Goal: Use online tool/utility: Use online tool/utility

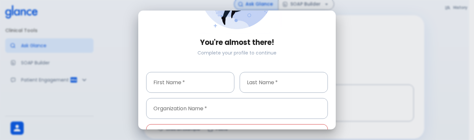
scroll to position [76, 0]
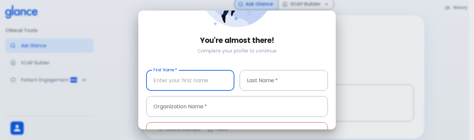
click at [215, 85] on input "First Name   *" at bounding box center [190, 80] width 88 height 21
type input "test"
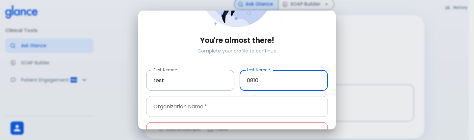
type input "0810"
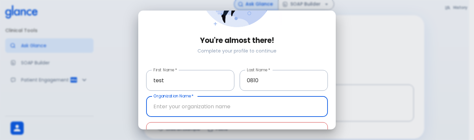
click at [208, 106] on input "Organization Name   *" at bounding box center [237, 106] width 182 height 21
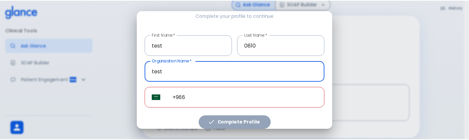
scroll to position [112, 0]
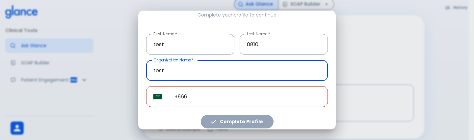
type input "test"
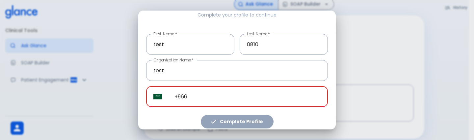
click at [212, 102] on input "+966" at bounding box center [247, 96] width 161 height 21
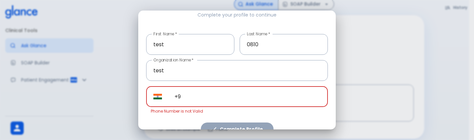
type input "+"
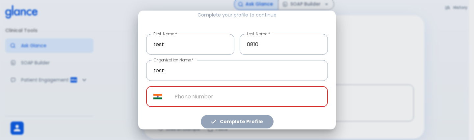
paste input "[PHONE_NUMBER]"
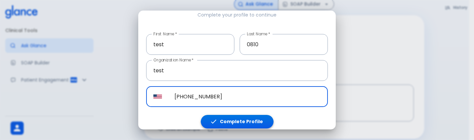
type input "[PHONE_NUMBER]"
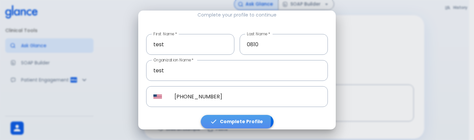
click at [223, 118] on button "Complete Profile" at bounding box center [237, 122] width 73 height 14
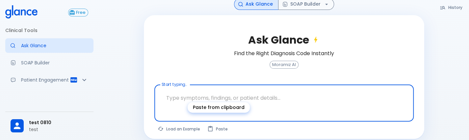
click at [223, 124] on button "Paste" at bounding box center [218, 129] width 28 height 10
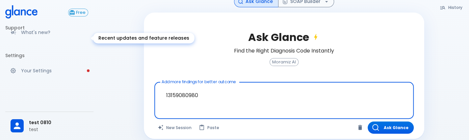
scroll to position [127, 0]
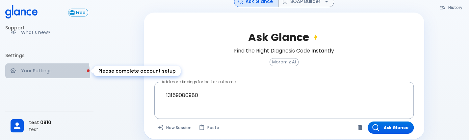
click at [18, 77] on link "Your Settings" at bounding box center [49, 70] width 88 height 14
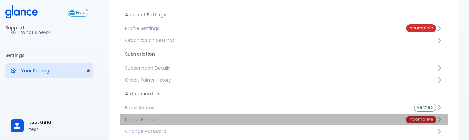
click at [232, 123] on link "Phone Number Incomplete" at bounding box center [284, 119] width 328 height 12
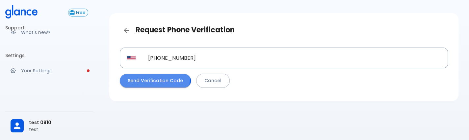
click at [149, 78] on button "Send Verification Code" at bounding box center [155, 81] width 71 height 14
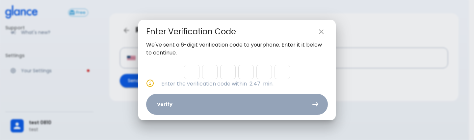
type input "4"
type input "1"
type input "8"
type input "0"
type input "1"
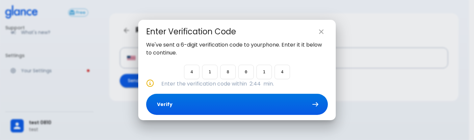
type input "4"
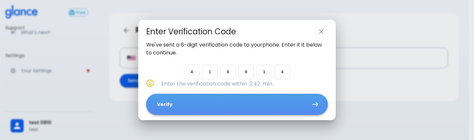
click at [208, 109] on button "Verify" at bounding box center [237, 104] width 182 height 21
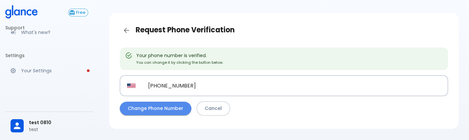
click at [131, 109] on button "Change Phone Number" at bounding box center [155, 108] width 71 height 14
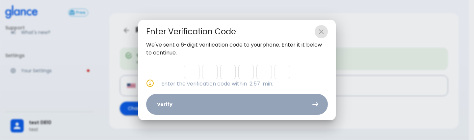
click at [319, 28] on icon "close" at bounding box center [322, 32] width 8 height 8
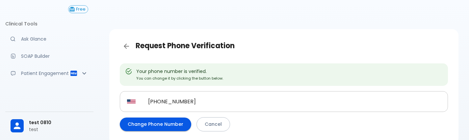
scroll to position [5, 0]
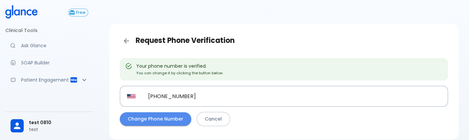
click at [161, 116] on button "Change Phone Number" at bounding box center [155, 119] width 71 height 14
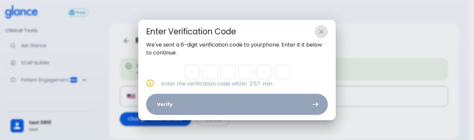
click at [323, 32] on icon "close" at bounding box center [322, 32] width 8 height 8
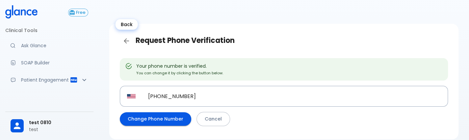
click at [127, 39] on icon "Back" at bounding box center [127, 41] width 8 height 8
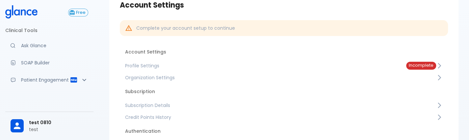
scroll to position [40, 0]
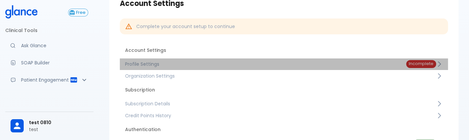
click at [230, 63] on span "Profile Settings" at bounding box center [260, 64] width 271 height 7
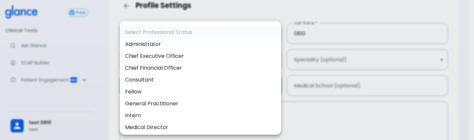
click at [157, 92] on body "↧ pull to refresh ↧ Free Clinical Tools Ask Glance SOAP Builder Patient Engagem…" at bounding box center [237, 91] width 474 height 263
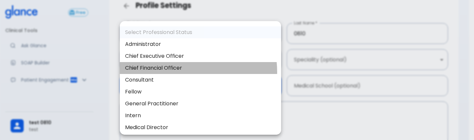
click at [180, 72] on li "Chief Financial Officer" at bounding box center [200, 68] width 161 height 12
type input "chief_financial_officer"
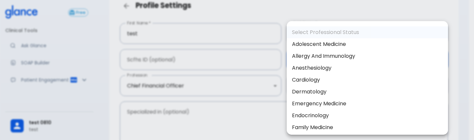
drag, startPoint x: 368, startPoint y: 64, endPoint x: 354, endPoint y: 109, distance: 47.7
click at [354, 109] on body "↧ pull to refresh ↧ Free Clinical Tools Ask Glance SOAP Builder Patient Engagem…" at bounding box center [237, 91] width 474 height 263
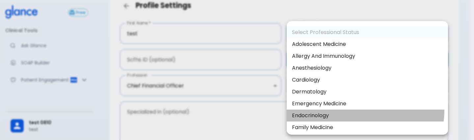
click at [354, 109] on li "Endocrinology" at bounding box center [367, 115] width 161 height 12
type input "Endocrinology"
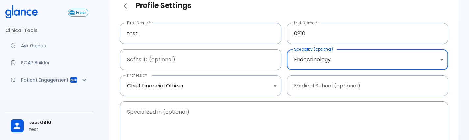
scroll to position [123, 0]
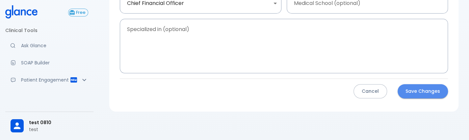
click at [425, 94] on button "Save Changes" at bounding box center [423, 91] width 50 height 14
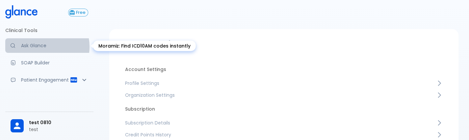
click at [42, 46] on p "Ask Glance" at bounding box center [54, 45] width 67 height 7
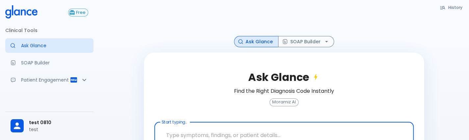
scroll to position [44, 0]
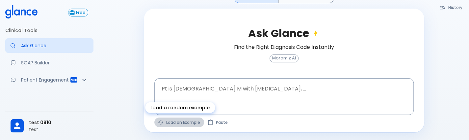
click at [165, 125] on button "Load an Example" at bounding box center [180, 122] width 50 height 10
type textarea "30F, weight loss, [MEDICAL_DATA], [MEDICAL_DATA], HR 121, [MEDICAL_DATA], TSH u…"
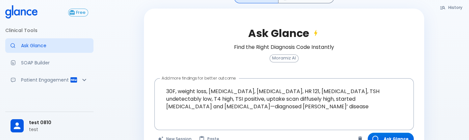
scroll to position [62, 0]
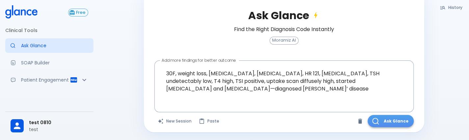
click at [389, 121] on button "Ask Glance" at bounding box center [391, 121] width 46 height 12
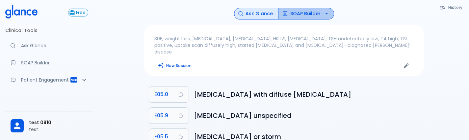
click at [308, 14] on button "SOAP Builder" at bounding box center [306, 14] width 56 height 12
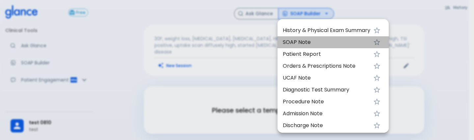
click at [310, 44] on span "SOAP Note" at bounding box center [327, 42] width 88 height 8
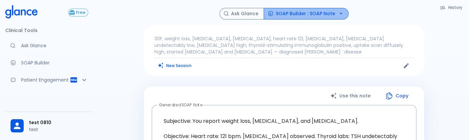
click at [318, 16] on button "SOAP Builder : SOAP Note" at bounding box center [306, 14] width 85 height 12
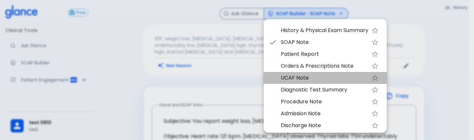
click at [283, 78] on span "UCAF Note" at bounding box center [325, 78] width 88 height 8
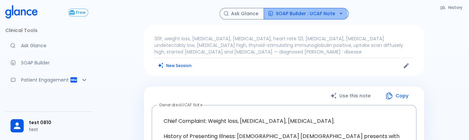
click at [301, 15] on button "SOAP Builder : UCAF Note" at bounding box center [306, 14] width 85 height 12
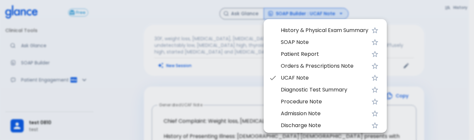
click at [294, 57] on span "Patient Report" at bounding box center [325, 54] width 88 height 8
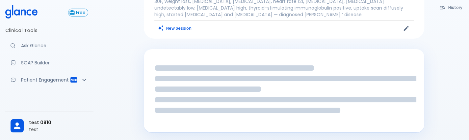
scroll to position [41, 0]
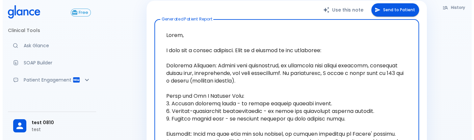
scroll to position [79, 0]
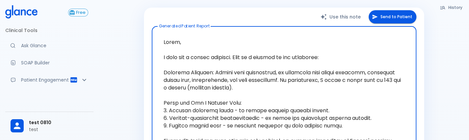
click at [387, 18] on button "Send to Patient" at bounding box center [393, 17] width 48 height 14
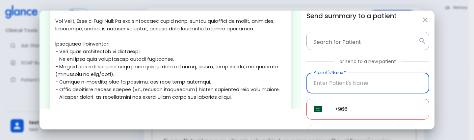
scroll to position [239, 0]
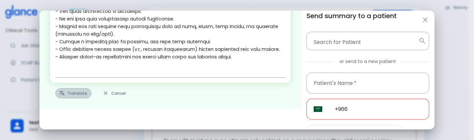
click at [83, 93] on button "Translate" at bounding box center [73, 93] width 36 height 10
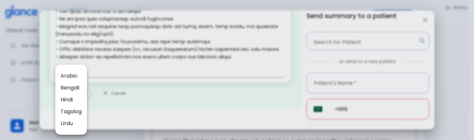
click at [71, 78] on span "Arabic" at bounding box center [71, 76] width 21 height 8
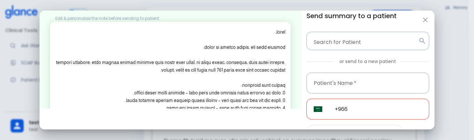
scroll to position [0, 0]
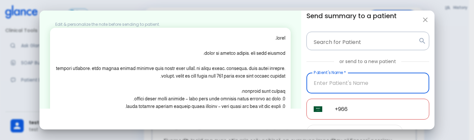
click at [343, 83] on input "Patient's Name   *" at bounding box center [368, 82] width 123 height 21
type input "[PHONE_NUMBER]"
click at [375, 87] on input "[PHONE_NUMBER]" at bounding box center [368, 82] width 123 height 21
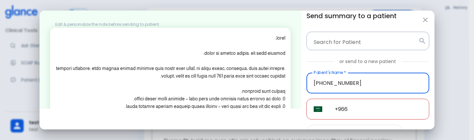
click at [375, 87] on input "[PHONE_NUMBER]" at bounding box center [368, 82] width 123 height 21
click at [366, 108] on input "+966" at bounding box center [379, 109] width 102 height 21
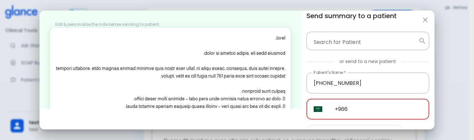
click at [366, 108] on input "+966" at bounding box center [379, 109] width 102 height 21
paste input "1 96069 26484"
click at [366, 108] on input "[PHONE_NUMBER]" at bounding box center [379, 109] width 102 height 21
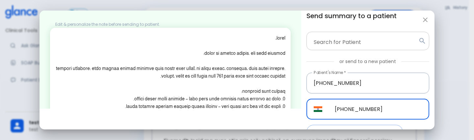
type input "[PHONE_NUMBER]"
click at [361, 44] on input "Search for Patient" at bounding box center [363, 41] width 106 height 13
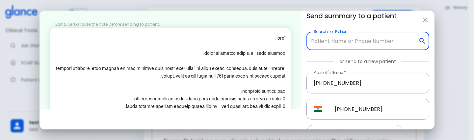
paste input "[PHONE_NUMBER]"
type input "[PHONE_NUMBER]"
type input "+966"
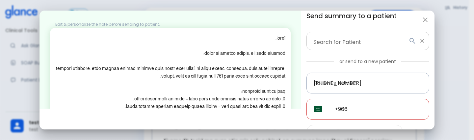
click at [410, 42] on icon at bounding box center [413, 41] width 8 height 8
click at [469, 84] on div "Edit & personalize the note before sending to patient. x Translate to Arabic Ca…" at bounding box center [237, 70] width 474 height 140
type textarea "Hello, I wish you a speedy recovery. This is a summary of the encounter: Clinic…"
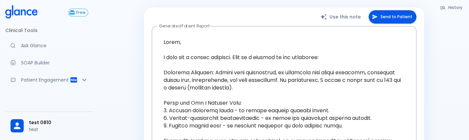
click at [386, 14] on button "Send to Patient" at bounding box center [393, 17] width 48 height 14
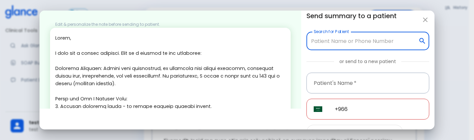
click at [368, 42] on input "Search for Patient" at bounding box center [363, 41] width 106 height 13
paste input "[PHONE_NUMBER]"
click at [410, 41] on icon at bounding box center [413, 41] width 6 height 6
click at [409, 40] on icon at bounding box center [413, 41] width 8 height 8
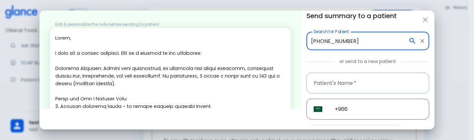
click at [409, 40] on icon at bounding box center [413, 41] width 8 height 8
drag, startPoint x: 407, startPoint y: 42, endPoint x: 375, endPoint y: 43, distance: 32.6
click at [375, 43] on div "[PHONE_NUMBER] Search for Patient" at bounding box center [368, 41] width 123 height 18
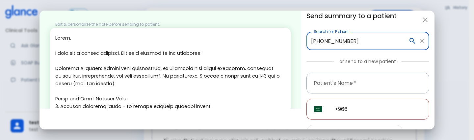
click at [375, 43] on input "[PHONE_NUMBER]" at bounding box center [358, 41] width 97 height 13
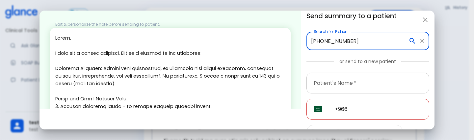
type input "[PHONE_NUMBER]"
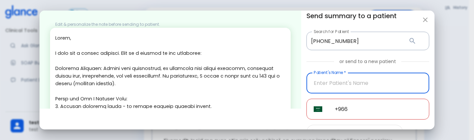
click at [350, 79] on input "Patient's Name   *" at bounding box center [368, 82] width 123 height 21
paste input "[PHONE_NUMBER]"
type input "[PHONE_NUMBER]"
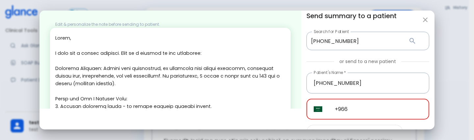
click at [362, 110] on input "+966" at bounding box center [379, 109] width 102 height 21
type input "+"
paste input "[PHONE_NUMBER]"
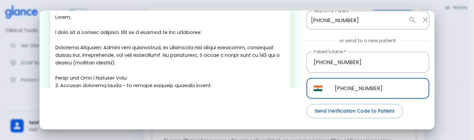
scroll to position [21, 0]
click at [409, 22] on icon at bounding box center [413, 20] width 8 height 8
type input "[PHONE_NUMBER]"
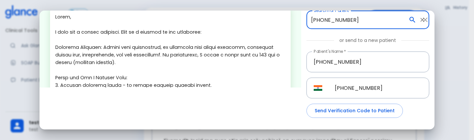
drag, startPoint x: 406, startPoint y: 22, endPoint x: 407, endPoint y: 18, distance: 4.3
click at [409, 18] on icon at bounding box center [413, 20] width 8 height 8
click at [374, 21] on input "Search for Patient" at bounding box center [363, 20] width 106 height 13
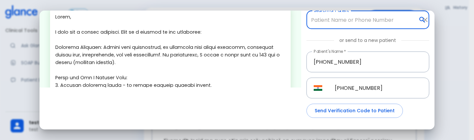
paste input "[PHONE_NUMBER]"
type input "+"
paste input "[PHONE_NUMBER]"
type input "[PHONE_NUMBER]"
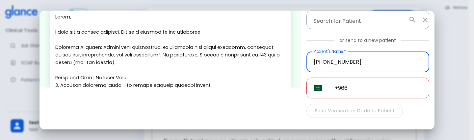
drag, startPoint x: 308, startPoint y: 62, endPoint x: 366, endPoint y: 64, distance: 58.0
click at [366, 64] on input "[PHONE_NUMBER]" at bounding box center [368, 61] width 123 height 21
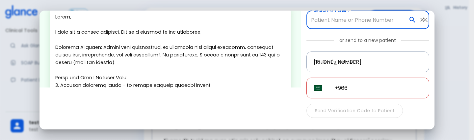
click at [376, 16] on input "Search for Patient" at bounding box center [358, 20] width 97 height 13
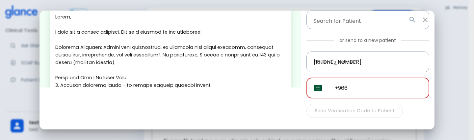
click at [380, 89] on input "+966" at bounding box center [379, 87] width 102 height 21
click at [382, 86] on input "+966" at bounding box center [379, 87] width 102 height 21
type input "+"
paste input "[PHONE_NUMBER]"
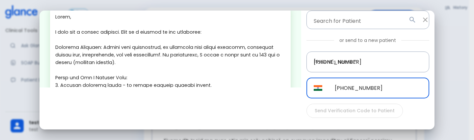
scroll to position [43, 0]
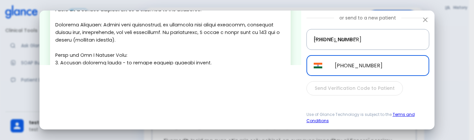
type input "[PHONE_NUMBER]"
click at [363, 87] on div "Send Verification Code to Patient" at bounding box center [368, 88] width 123 height 14
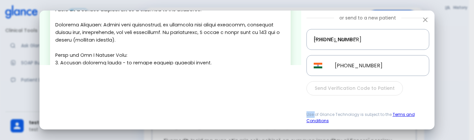
click at [363, 87] on div "Send Verification Code to Patient" at bounding box center [368, 88] width 123 height 14
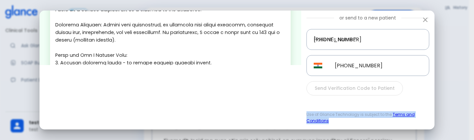
click at [363, 87] on div "Send Verification Code to Patient" at bounding box center [368, 88] width 123 height 14
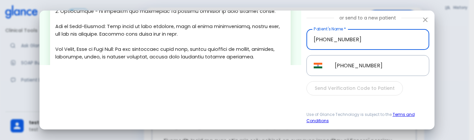
click at [406, 36] on input "[PHONE_NUMBER]" at bounding box center [368, 39] width 123 height 21
click at [359, 86] on div "Send Verification Code to Patient" at bounding box center [368, 88] width 123 height 14
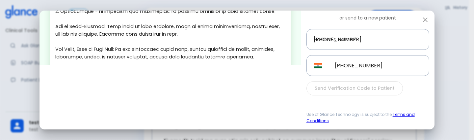
scroll to position [0, 0]
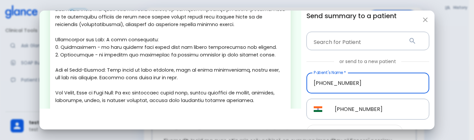
click at [356, 85] on input "[PHONE_NUMBER]" at bounding box center [368, 82] width 123 height 21
click at [356, 85] on input "Patient's Name   *" at bounding box center [368, 82] width 123 height 21
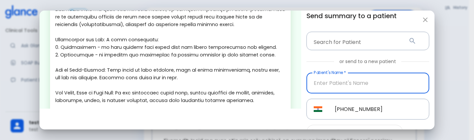
click at [356, 85] on input "Patient's Name   *" at bounding box center [368, 82] width 123 height 21
type input "908996"
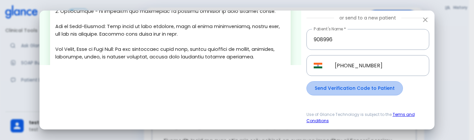
click at [369, 89] on button "Send Verification Code to Patient" at bounding box center [355, 88] width 97 height 14
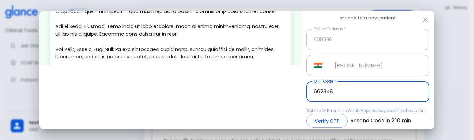
type input "662348"
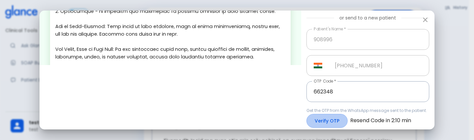
click at [326, 117] on button "Verify OTP" at bounding box center [327, 121] width 41 height 14
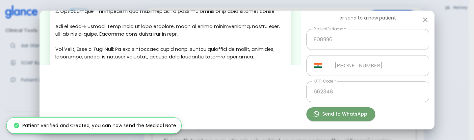
click at [332, 111] on button "Send to WhatsApp" at bounding box center [341, 114] width 69 height 14
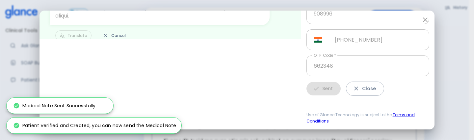
scroll to position [147, 0]
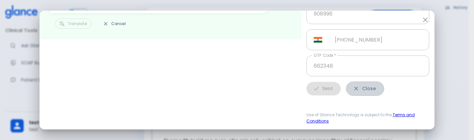
click at [373, 90] on button "Close" at bounding box center [365, 88] width 38 height 14
type input "+966"
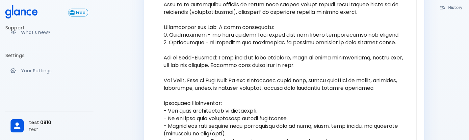
scroll to position [359, 0]
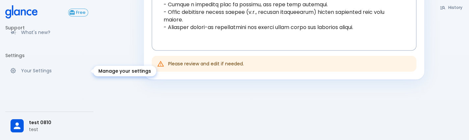
click at [51, 72] on p "Your Settings" at bounding box center [54, 70] width 67 height 7
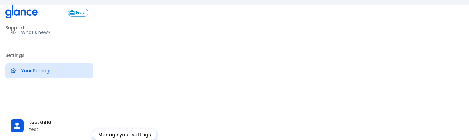
scroll to position [97, 0]
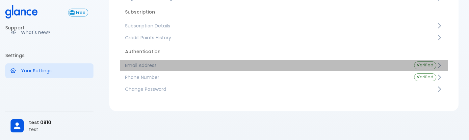
click at [159, 63] on span "Email Address" at bounding box center [264, 65] width 279 height 7
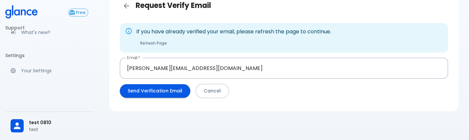
scroll to position [37, 0]
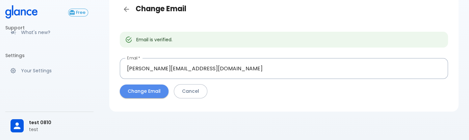
click at [139, 92] on button "Change Email" at bounding box center [144, 91] width 49 height 14
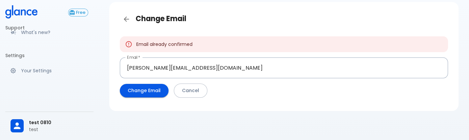
scroll to position [26, 0]
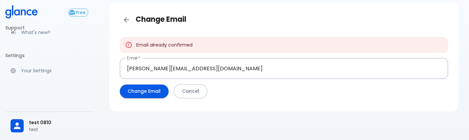
click at [155, 91] on button "Change Email" at bounding box center [144, 91] width 49 height 14
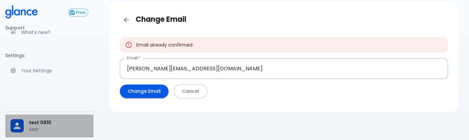
click at [46, 121] on span "test 0810" at bounding box center [58, 122] width 59 height 7
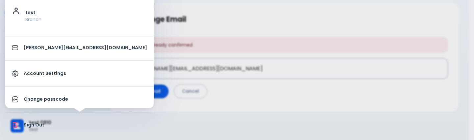
click at [118, 109] on div at bounding box center [237, 70] width 474 height 140
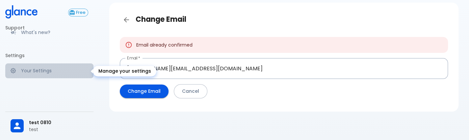
click at [53, 72] on p "Your Settings" at bounding box center [54, 70] width 67 height 7
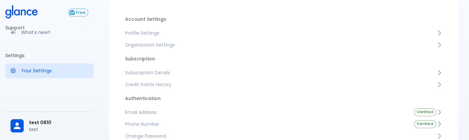
scroll to position [50, 0]
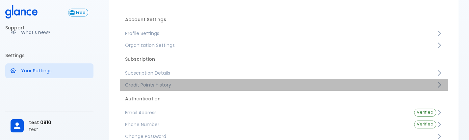
click at [183, 81] on link "Credit Points History" at bounding box center [284, 85] width 328 height 12
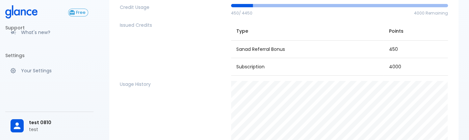
scroll to position [59, 0]
click at [396, 49] on td "450" at bounding box center [416, 49] width 65 height 17
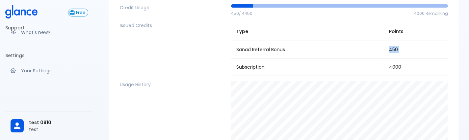
scroll to position [0, 0]
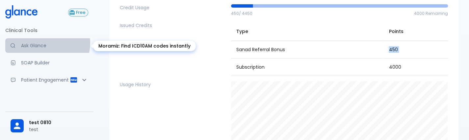
click at [45, 43] on p "Ask Glance" at bounding box center [54, 45] width 67 height 7
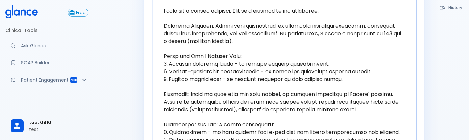
scroll to position [127, 0]
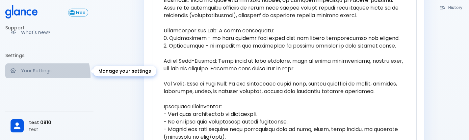
click at [34, 76] on link "Your Settings" at bounding box center [49, 70] width 88 height 14
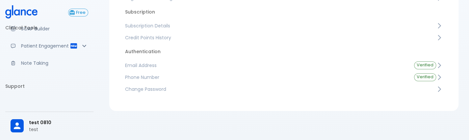
scroll to position [34, 0]
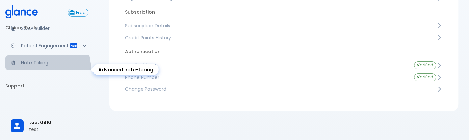
click at [34, 70] on link "Note Taking" at bounding box center [49, 62] width 88 height 14
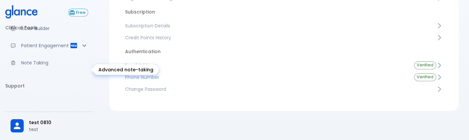
scroll to position [16, 0]
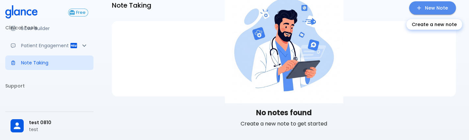
click at [427, 8] on link "New Note" at bounding box center [432, 8] width 47 height 14
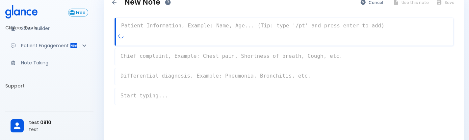
click at [296, 26] on textarea at bounding box center [285, 25] width 338 height 13
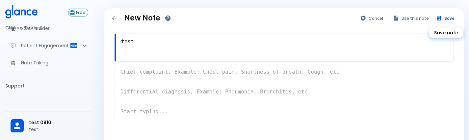
type textarea "test"
click at [448, 15] on button "Save" at bounding box center [446, 19] width 26 height 10
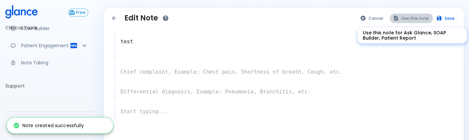
click at [413, 19] on button "Use this note" at bounding box center [411, 19] width 43 height 10
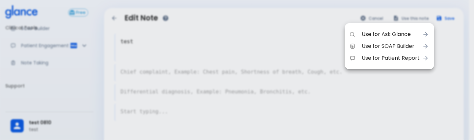
click at [402, 36] on span "Use for Ask Glance" at bounding box center [391, 34] width 58 height 8
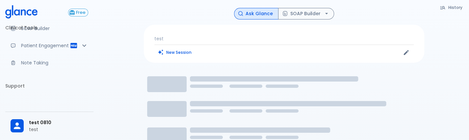
drag, startPoint x: 324, startPoint y: 89, endPoint x: 217, endPoint y: 117, distance: 111.2
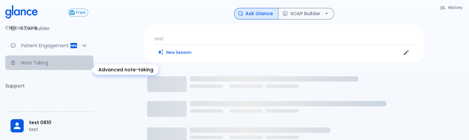
click at [51, 66] on p "Note Taking" at bounding box center [54, 62] width 67 height 7
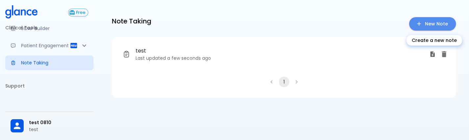
click at [443, 19] on link "New Note" at bounding box center [432, 24] width 47 height 14
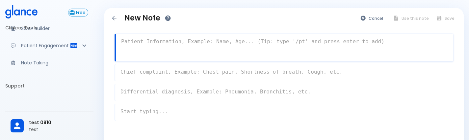
click at [229, 41] on textarea at bounding box center [285, 41] width 338 height 13
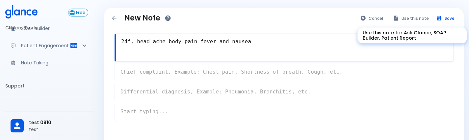
type textarea "24f, head ache body pain fever and nausea"
click at [413, 18] on button "Use this note" at bounding box center [411, 19] width 43 height 10
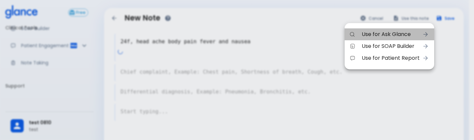
click at [403, 31] on span "Use for Ask Glance" at bounding box center [391, 34] width 58 height 8
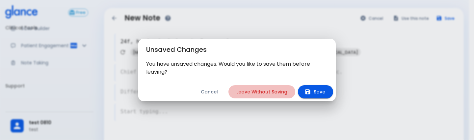
click at [259, 92] on button "Leave Without Saving" at bounding box center [262, 92] width 67 height 14
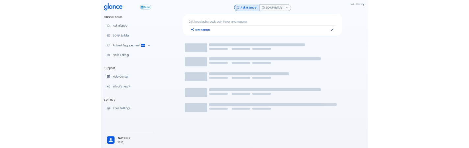
scroll to position [5, 0]
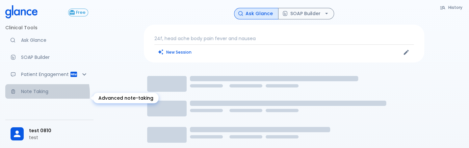
click at [31, 95] on p "Note Taking" at bounding box center [54, 91] width 67 height 7
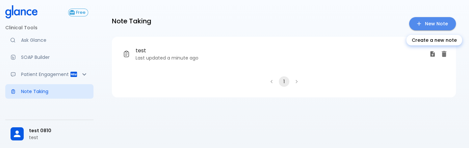
click at [432, 26] on link "New Note" at bounding box center [432, 24] width 47 height 14
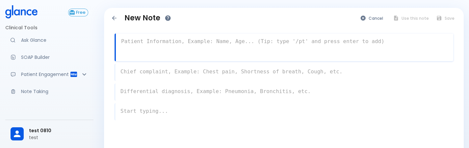
click at [373, 43] on textarea at bounding box center [285, 41] width 338 height 13
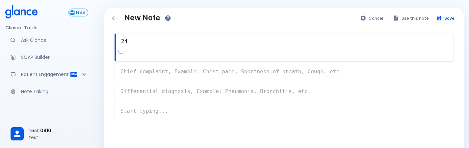
type textarea "2"
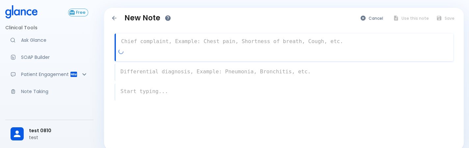
click at [335, 42] on textarea at bounding box center [285, 41] width 338 height 13
type textarea "]"
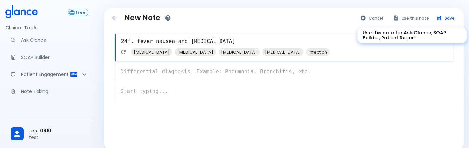
type textarea "24f, fever nausea and [MEDICAL_DATA]"
click at [414, 16] on button "Use this note" at bounding box center [411, 19] width 43 height 10
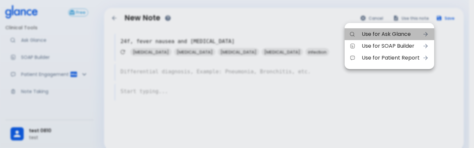
click at [400, 29] on li "Use for Ask Glance" at bounding box center [390, 34] width 90 height 12
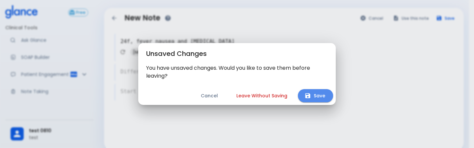
click at [313, 100] on button "Save" at bounding box center [315, 96] width 35 height 14
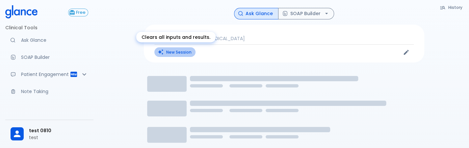
click at [181, 52] on button "New Session" at bounding box center [175, 52] width 41 height 10
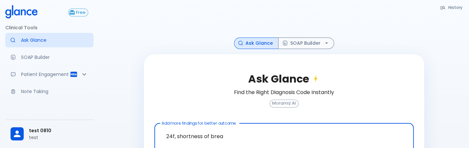
scroll to position [40, 0]
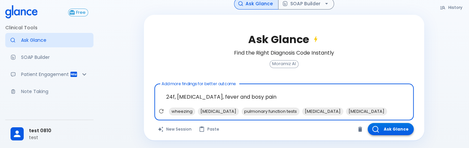
type textarea "24f, [MEDICAL_DATA], fever and bosy pain"
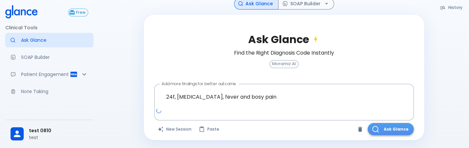
click at [386, 131] on button "Ask Glance" at bounding box center [391, 129] width 46 height 12
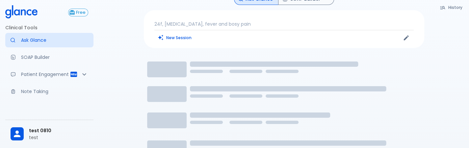
scroll to position [10, 0]
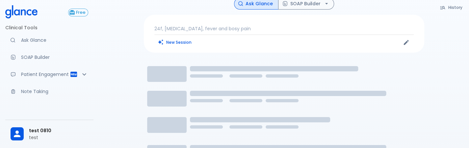
click at [240, 29] on p "24f, [MEDICAL_DATA], fever and bosy pain" at bounding box center [285, 28] width 260 height 7
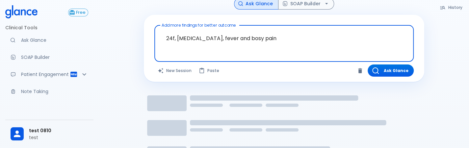
click at [266, 41] on textarea "24f, [MEDICAL_DATA], fever and bosy pain" at bounding box center [284, 38] width 250 height 21
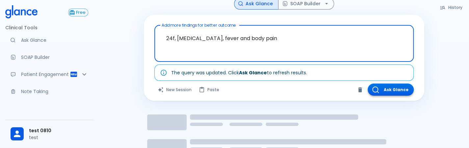
type textarea "24f, [MEDICAL_DATA], fever and body pain"
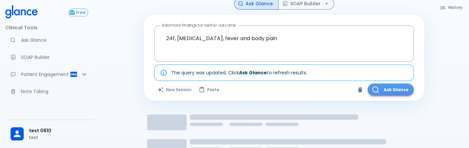
click at [381, 87] on button "Ask Glance" at bounding box center [391, 90] width 46 height 12
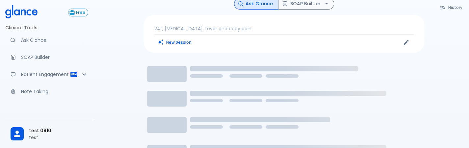
click at [246, 30] on p "24f, [MEDICAL_DATA], fever and body pain" at bounding box center [285, 28] width 260 height 7
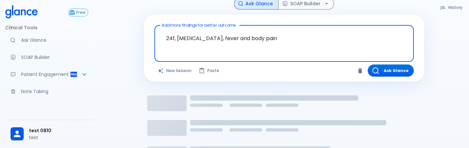
click at [246, 30] on textarea "24f, [MEDICAL_DATA], fever and body pain" at bounding box center [284, 38] width 250 height 21
click at [242, 37] on textarea "24f, [MEDICAL_DATA], fever and body pain" at bounding box center [284, 38] width 250 height 21
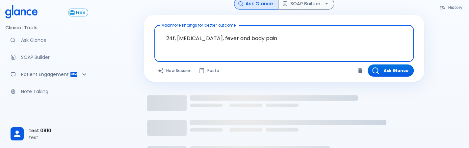
click at [242, 37] on textarea "24f, [MEDICAL_DATA], fever and body pain" at bounding box center [284, 38] width 250 height 21
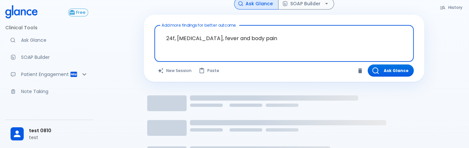
click at [242, 37] on textarea "24f, [MEDICAL_DATA], fever and body pain" at bounding box center [284, 38] width 250 height 21
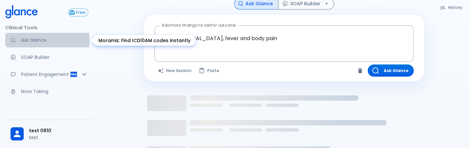
click at [28, 41] on p "Ask Glance" at bounding box center [54, 40] width 67 height 7
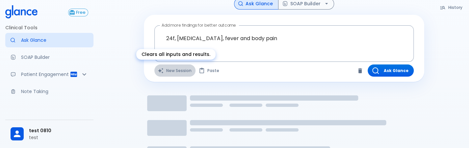
click at [183, 72] on button "New Session" at bounding box center [175, 71] width 41 height 12
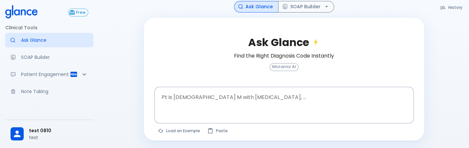
scroll to position [37, 0]
